Goal: Information Seeking & Learning: Learn about a topic

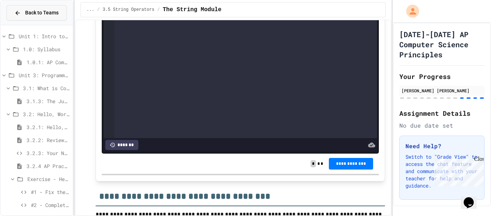
click at [24, 11] on div "Back to Teams" at bounding box center [36, 13] width 44 height 8
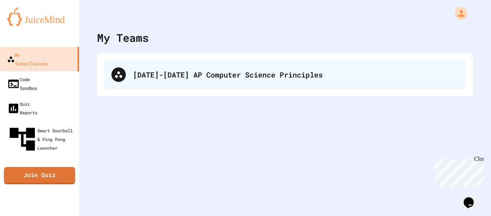
click at [209, 85] on div "[DATE]-[DATE] AP Computer Science Principles" at bounding box center [285, 74] width 362 height 29
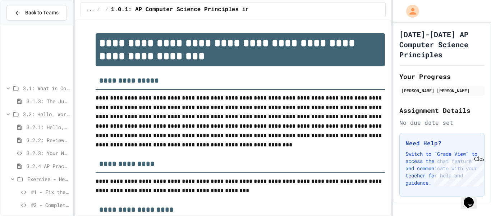
scroll to position [327, 0]
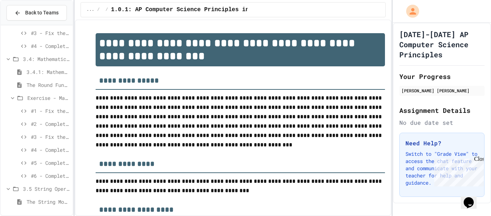
click at [32, 201] on span "The String Module" at bounding box center [48, 202] width 43 height 8
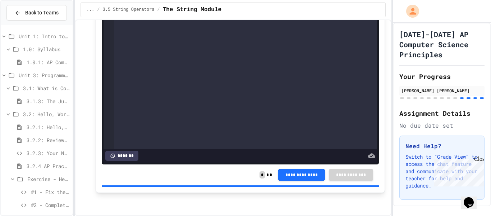
click at [56, 66] on div "1.0.1: AP Computer Science Principles in Python Course Syllabus" at bounding box center [37, 62] width 72 height 10
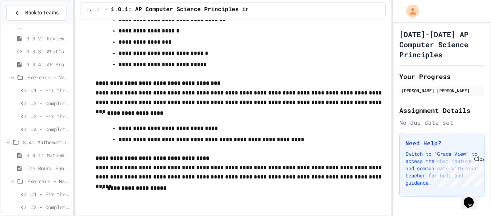
scroll to position [327, 0]
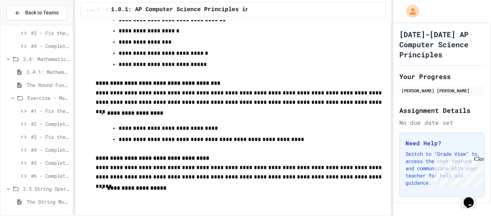
click at [47, 200] on span "The String Module" at bounding box center [48, 202] width 43 height 8
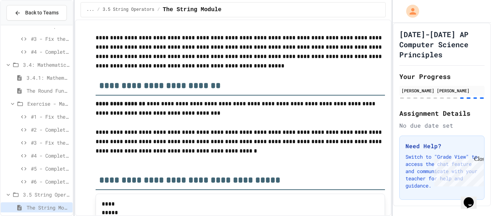
scroll to position [327, 0]
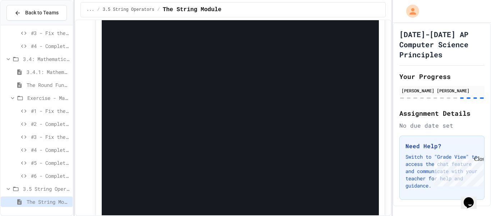
scroll to position [5143, 0]
